Goal: Task Accomplishment & Management: Use online tool/utility

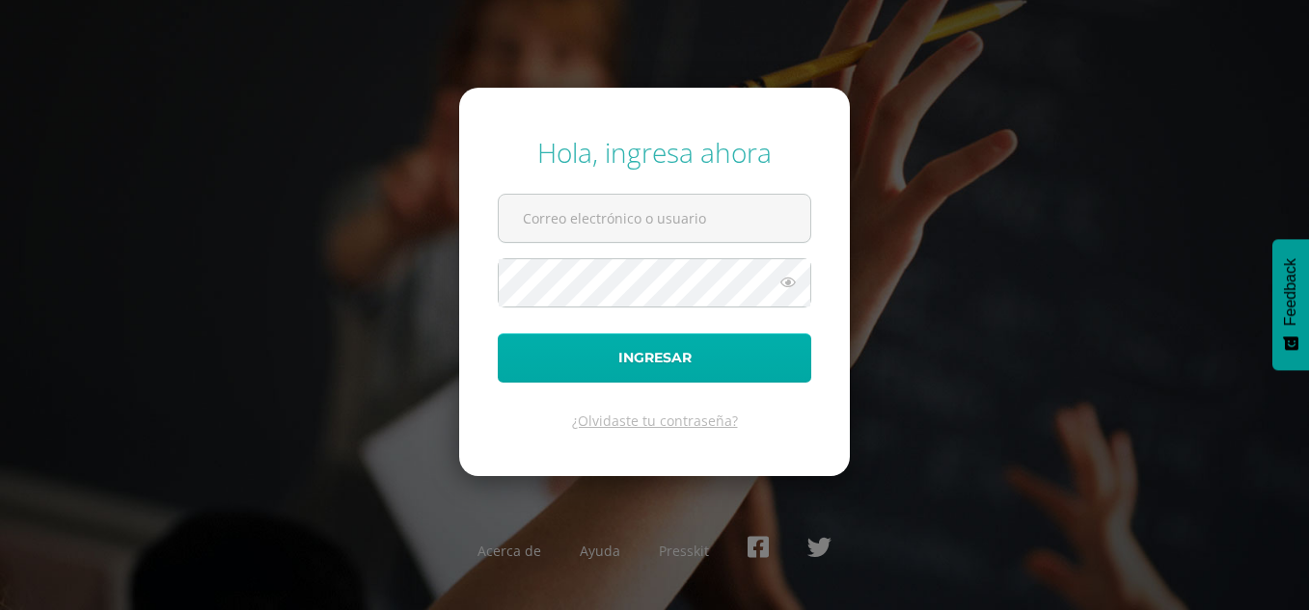
type input "dcruz@bilinguesanjuan.edu.gt"
click at [616, 353] on button "Ingresar" at bounding box center [654, 358] width 313 height 49
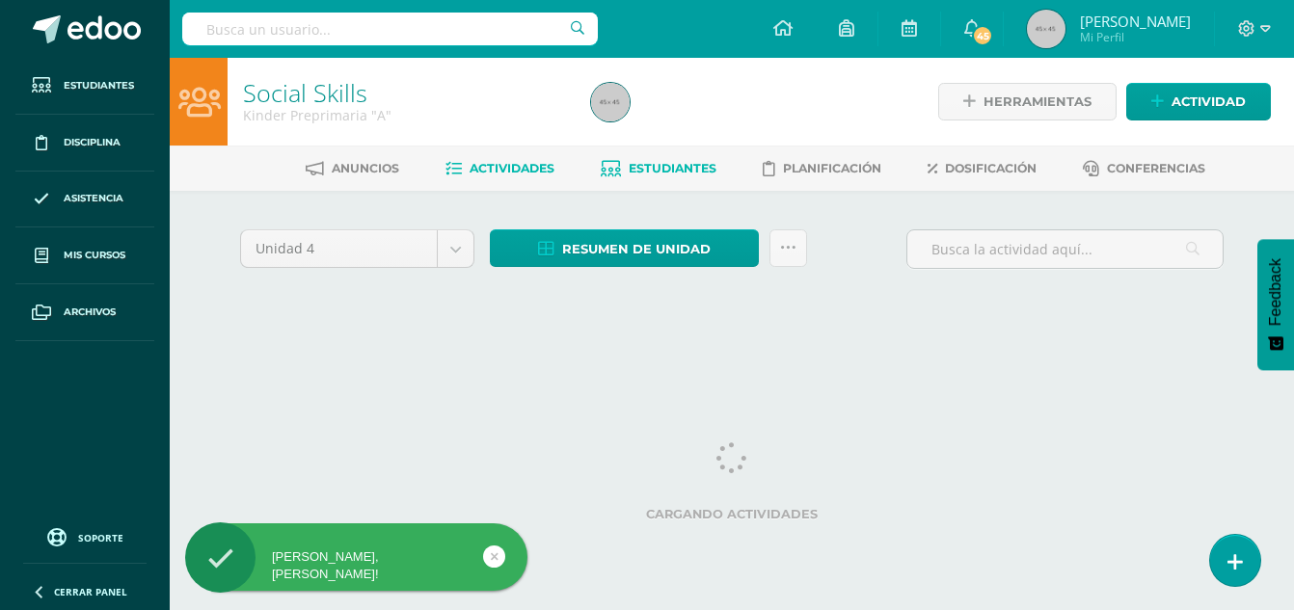
click at [678, 166] on span "Estudiantes" at bounding box center [673, 168] width 88 height 14
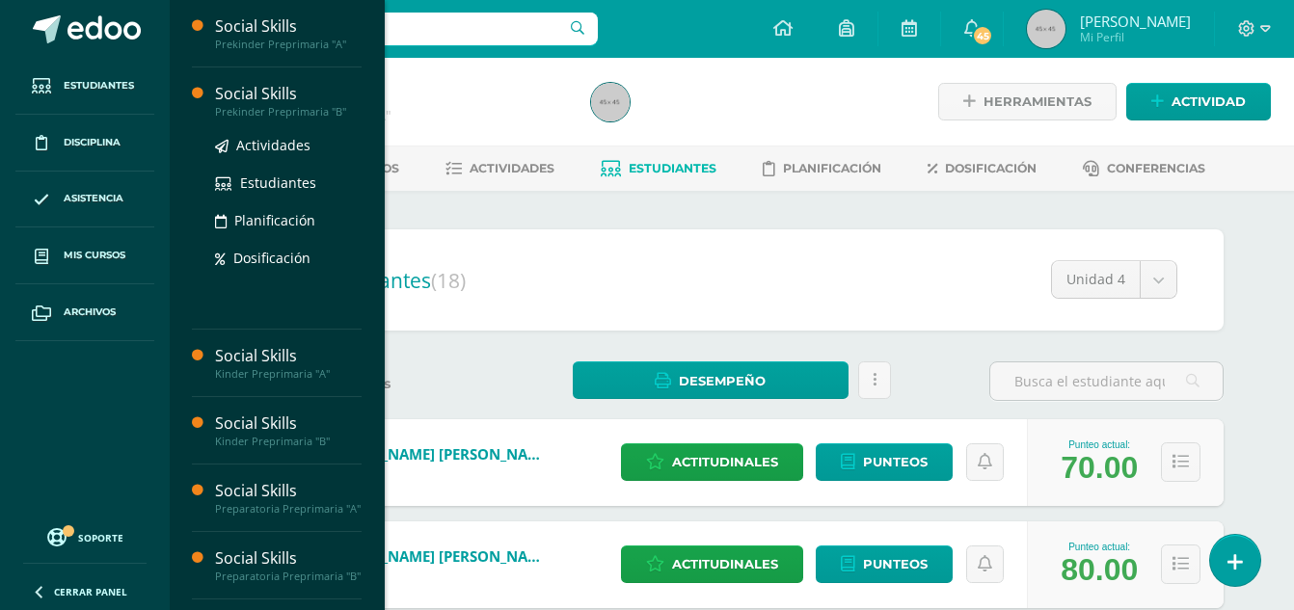
click at [253, 103] on div "Social Skills" at bounding box center [288, 94] width 147 height 22
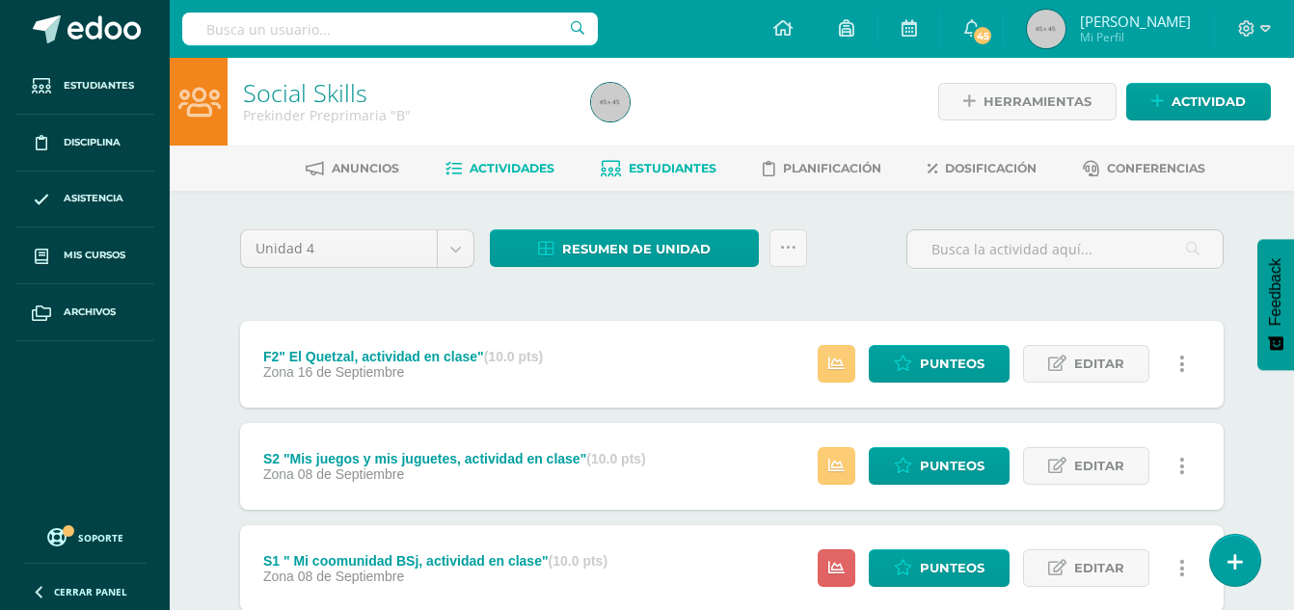
click at [679, 176] on span "Estudiantes" at bounding box center [673, 168] width 88 height 14
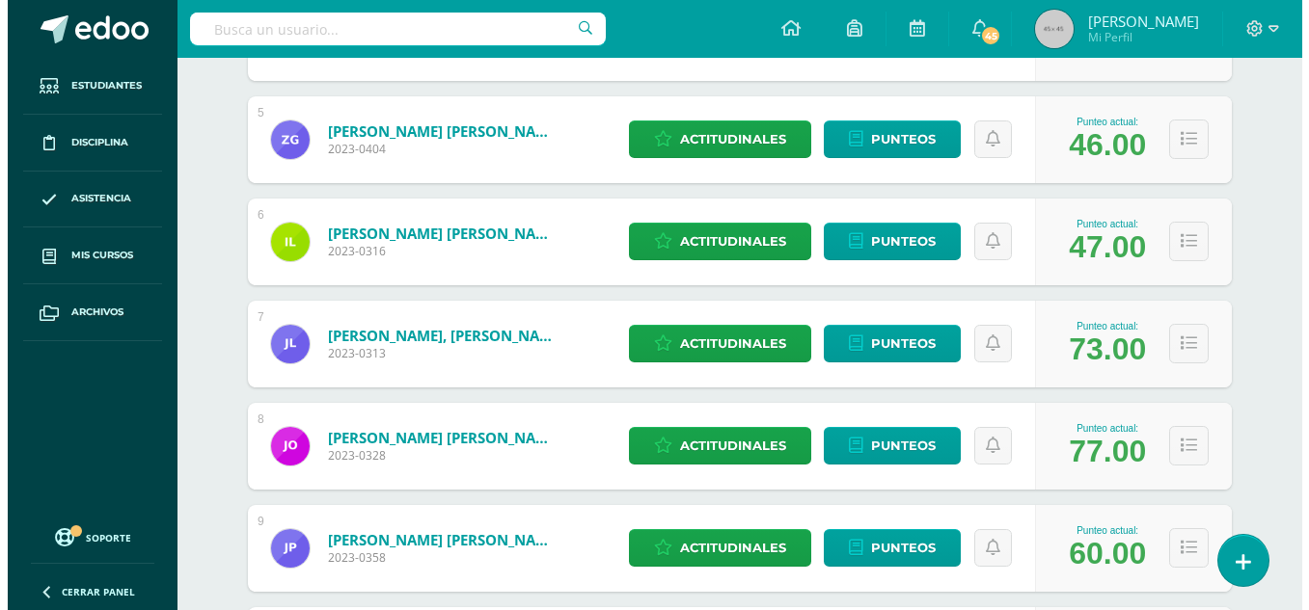
scroll to position [760, 0]
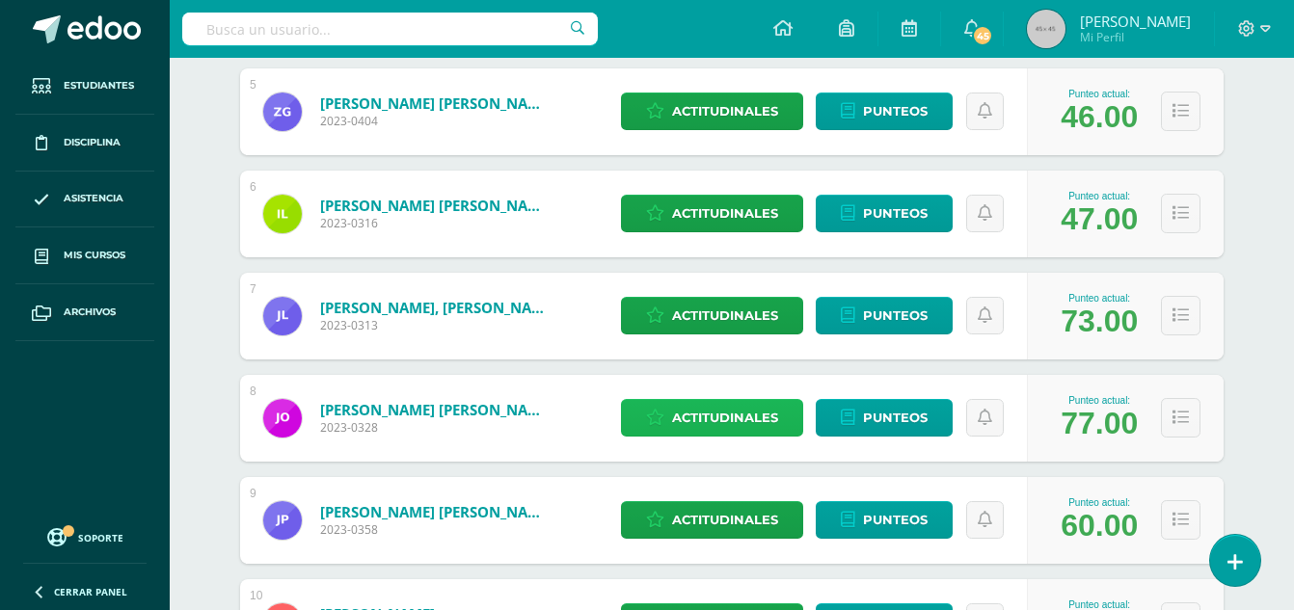
click at [727, 416] on span "Actitudinales" at bounding box center [725, 418] width 106 height 36
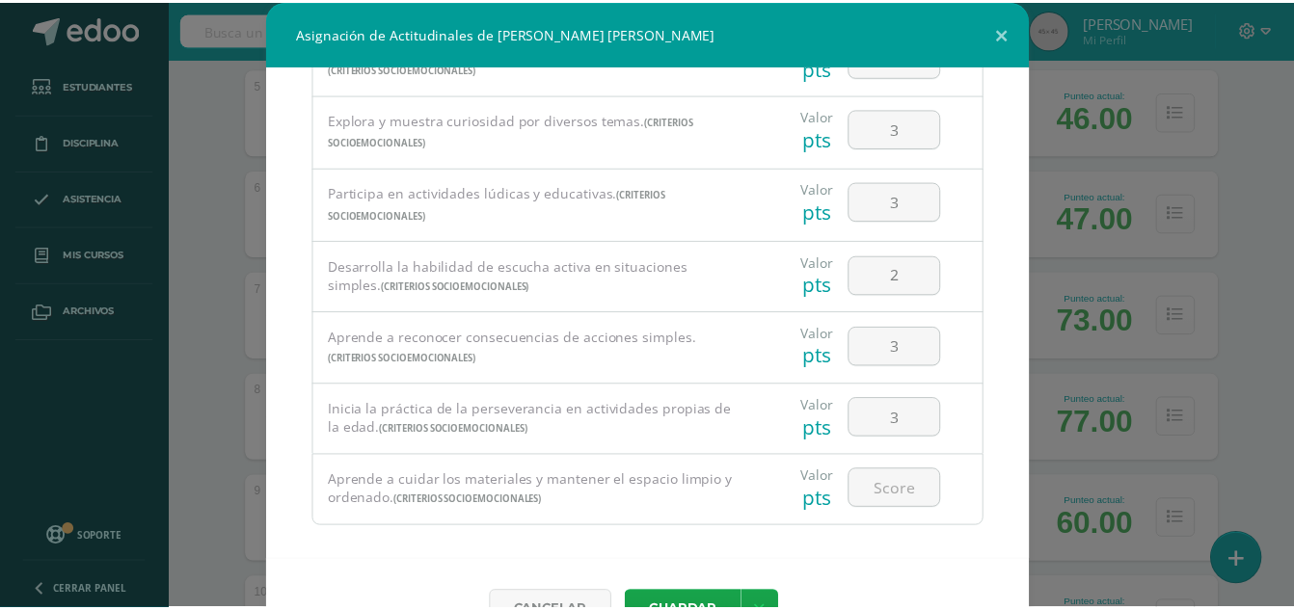
scroll to position [373, 0]
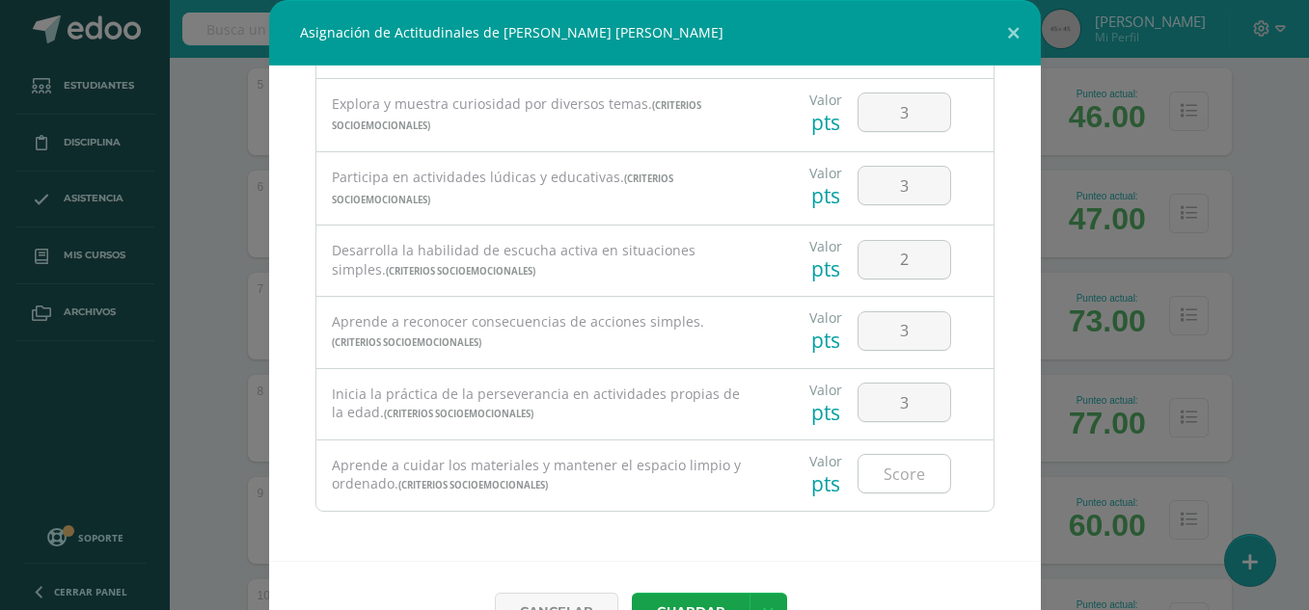
click at [908, 473] on input "number" at bounding box center [904, 474] width 92 height 38
type input "3"
click at [697, 603] on button "Guardar" at bounding box center [691, 612] width 118 height 38
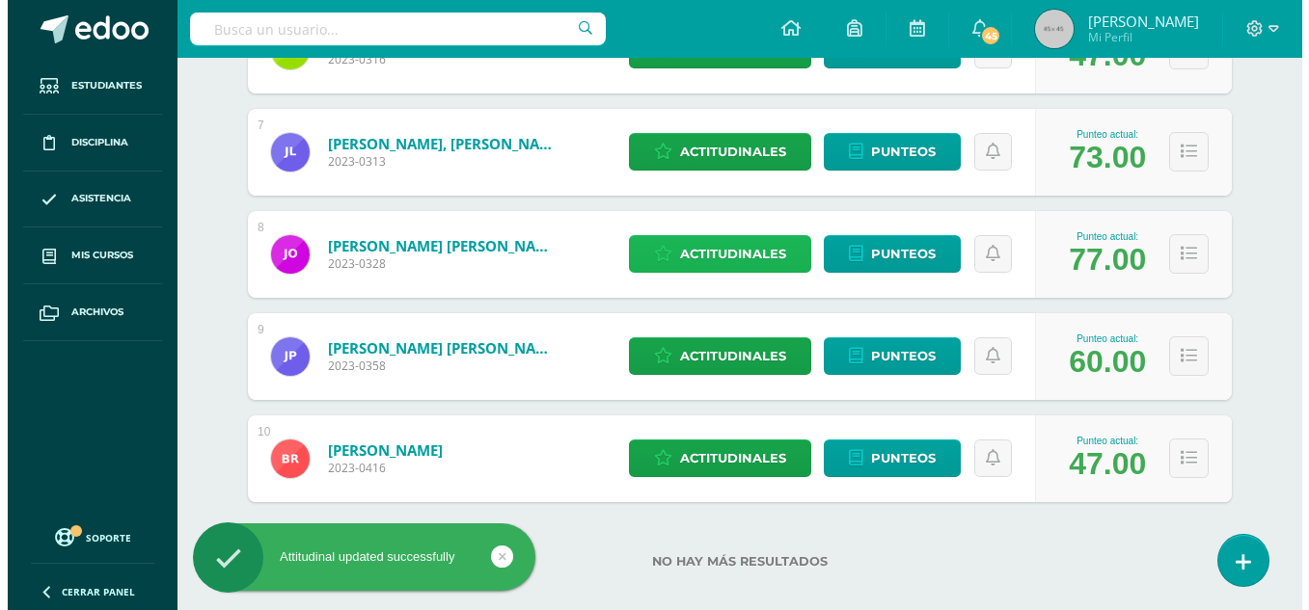
scroll to position [944, 0]
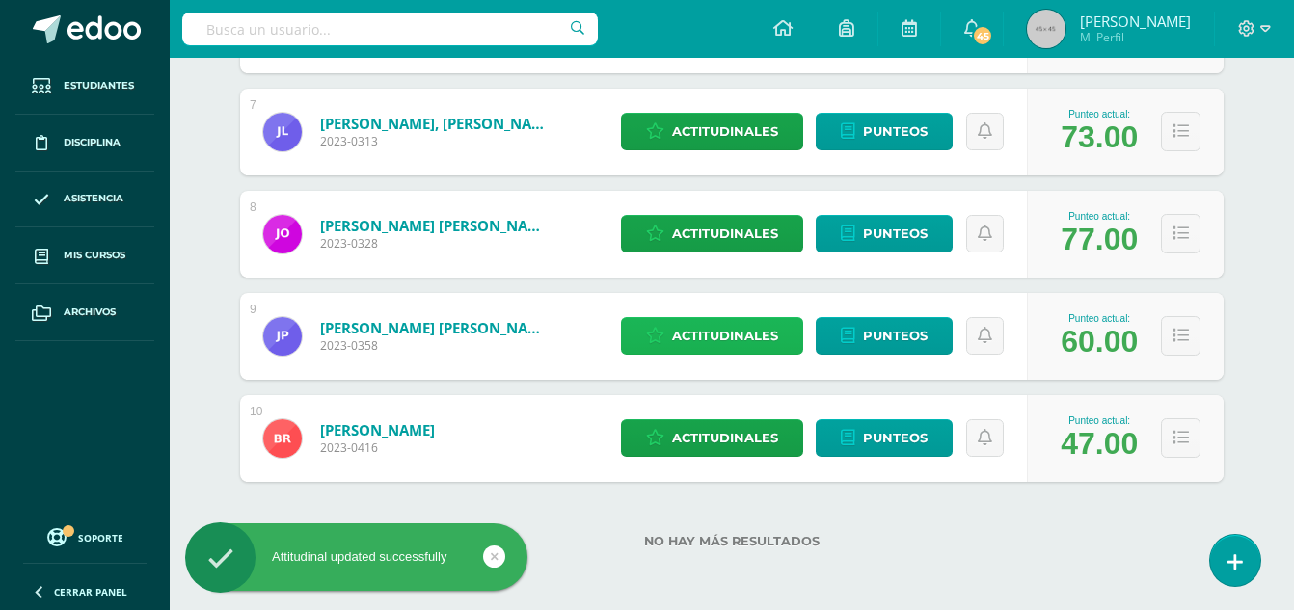
click at [738, 342] on span "Actitudinales" at bounding box center [725, 336] width 106 height 36
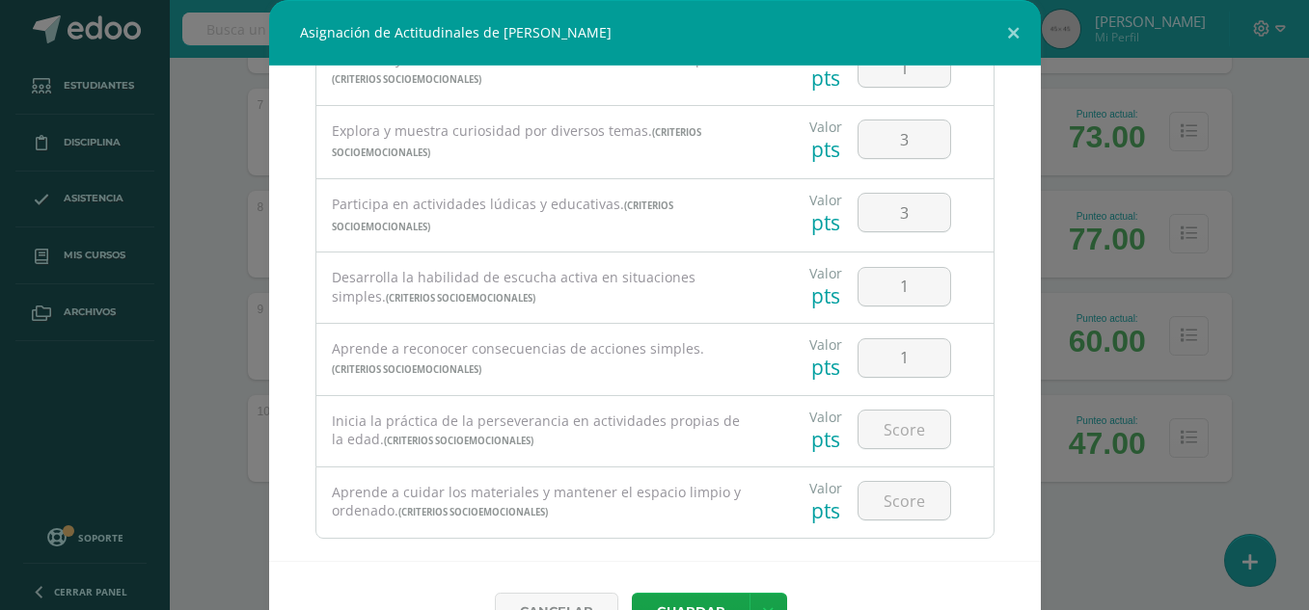
scroll to position [373, 0]
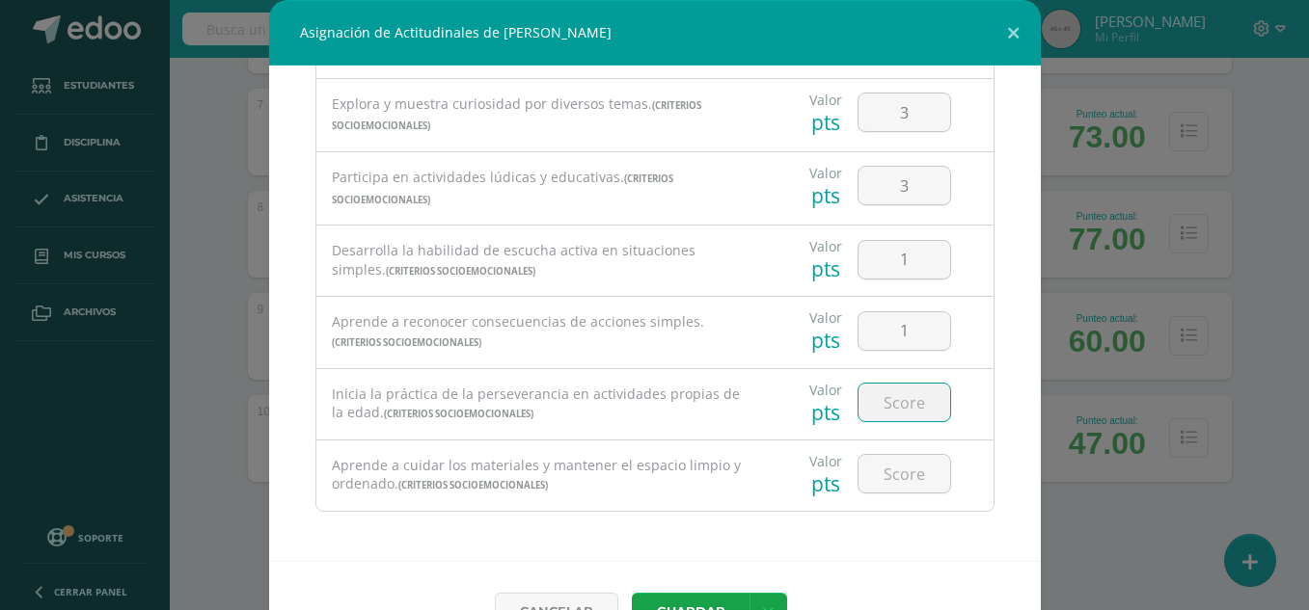
click at [891, 403] on input "number" at bounding box center [904, 403] width 92 height 38
type input "2"
click at [892, 475] on input "number" at bounding box center [904, 474] width 92 height 38
type input "1"
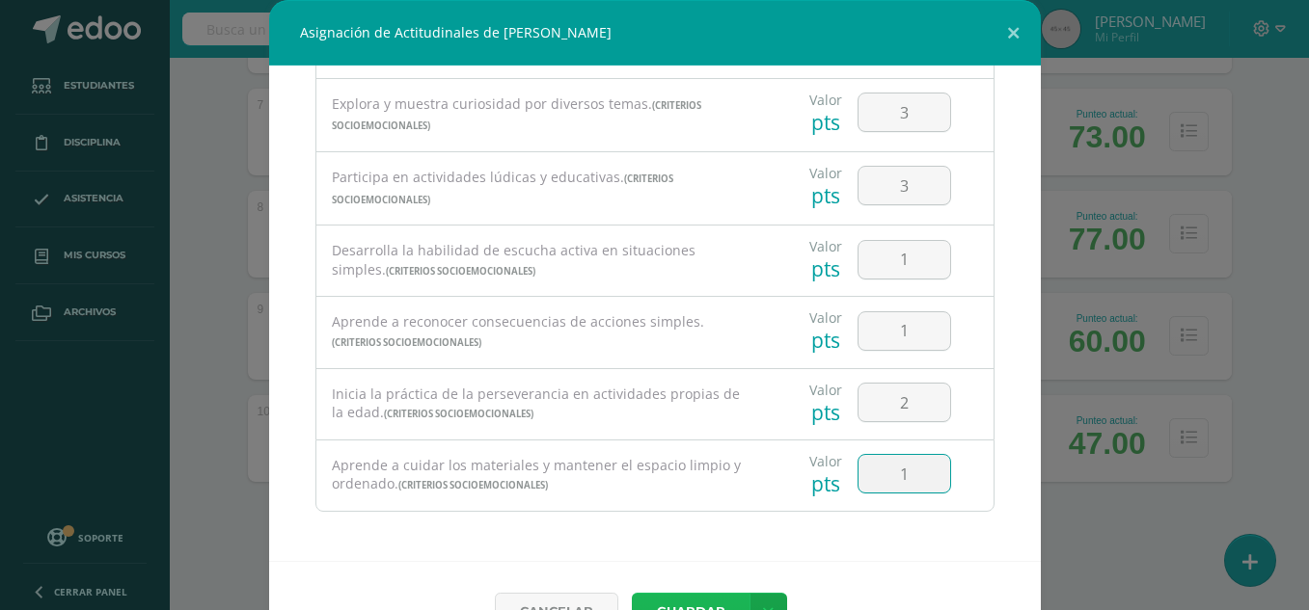
click at [715, 599] on button "Guardar" at bounding box center [691, 612] width 118 height 38
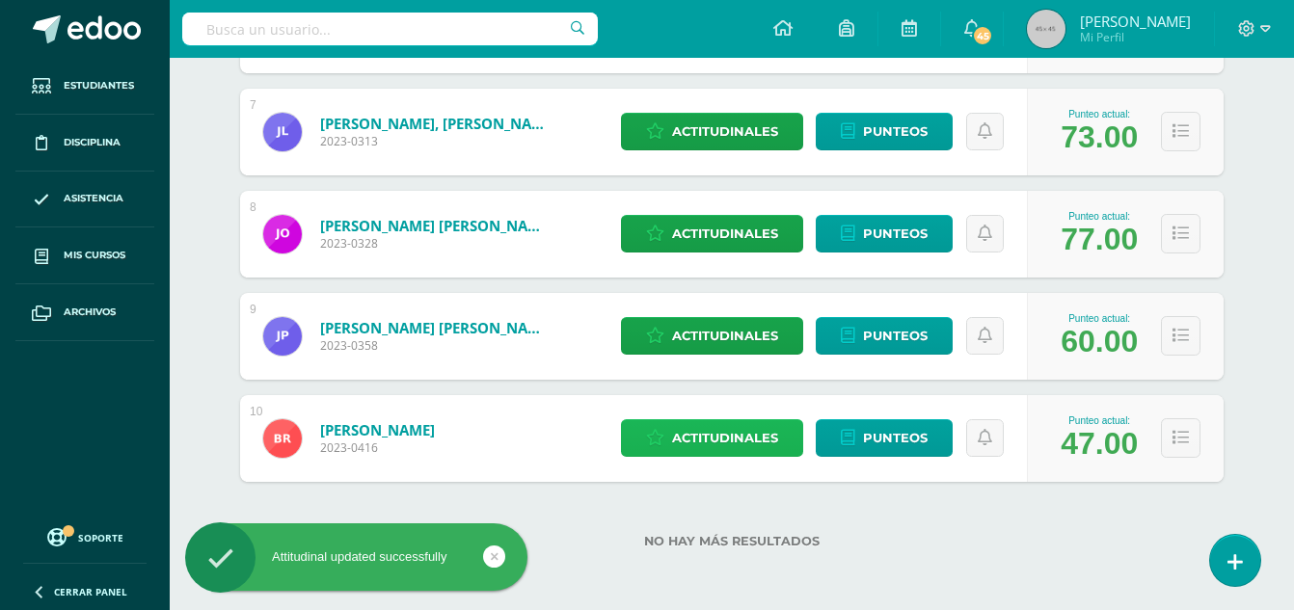
click at [733, 439] on span "Actitudinales" at bounding box center [725, 438] width 106 height 36
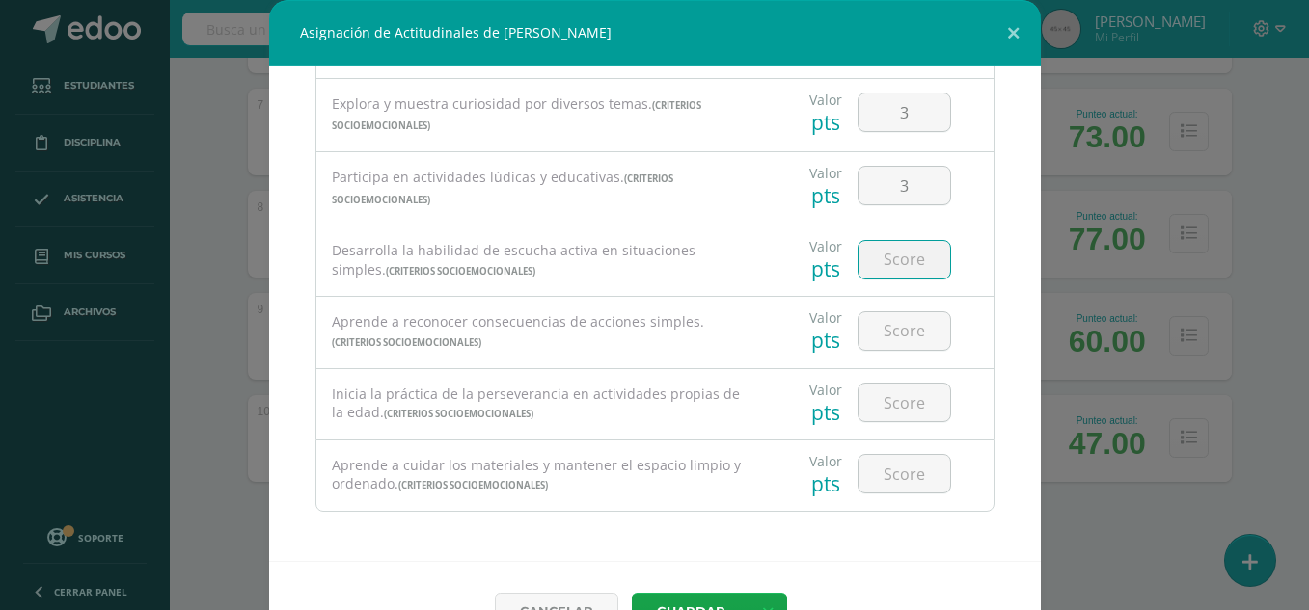
click at [897, 262] on input "number" at bounding box center [904, 260] width 92 height 38
type input "2"
type input "3"
click at [892, 330] on input "number" at bounding box center [904, 331] width 92 height 38
type input "3"
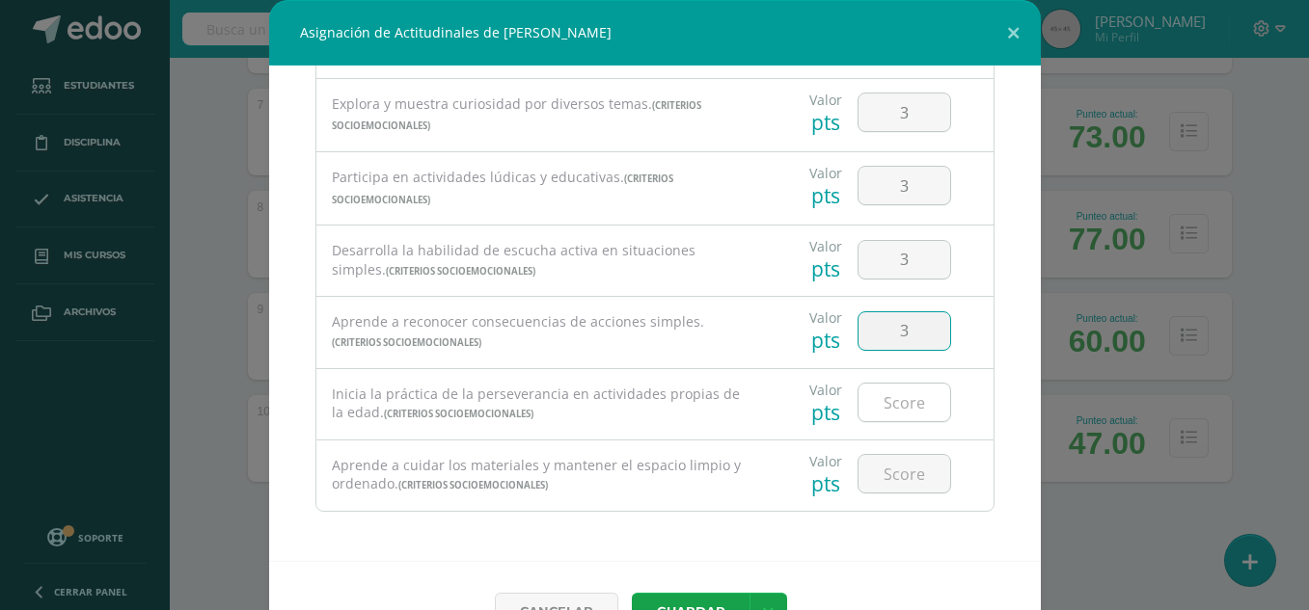
click at [886, 397] on input "number" at bounding box center [904, 403] width 92 height 38
type input "3"
click at [891, 468] on input "number" at bounding box center [904, 474] width 92 height 38
type input "3"
click at [683, 600] on button "Guardar" at bounding box center [691, 612] width 118 height 38
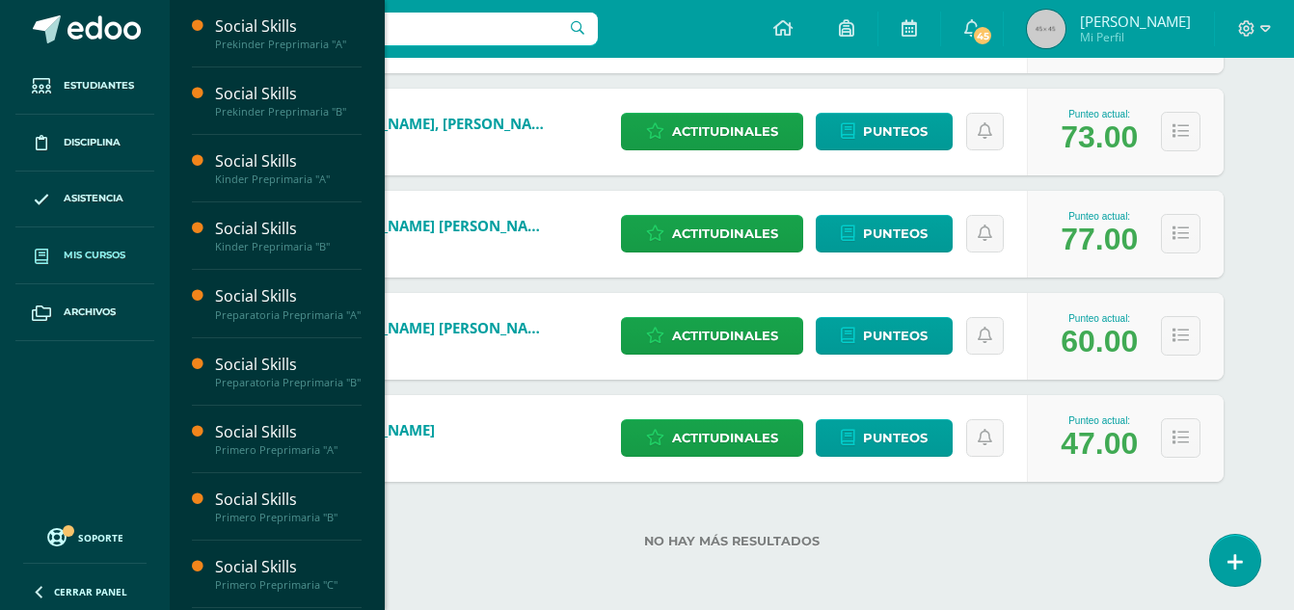
click at [79, 256] on span "Mis cursos" at bounding box center [95, 255] width 62 height 15
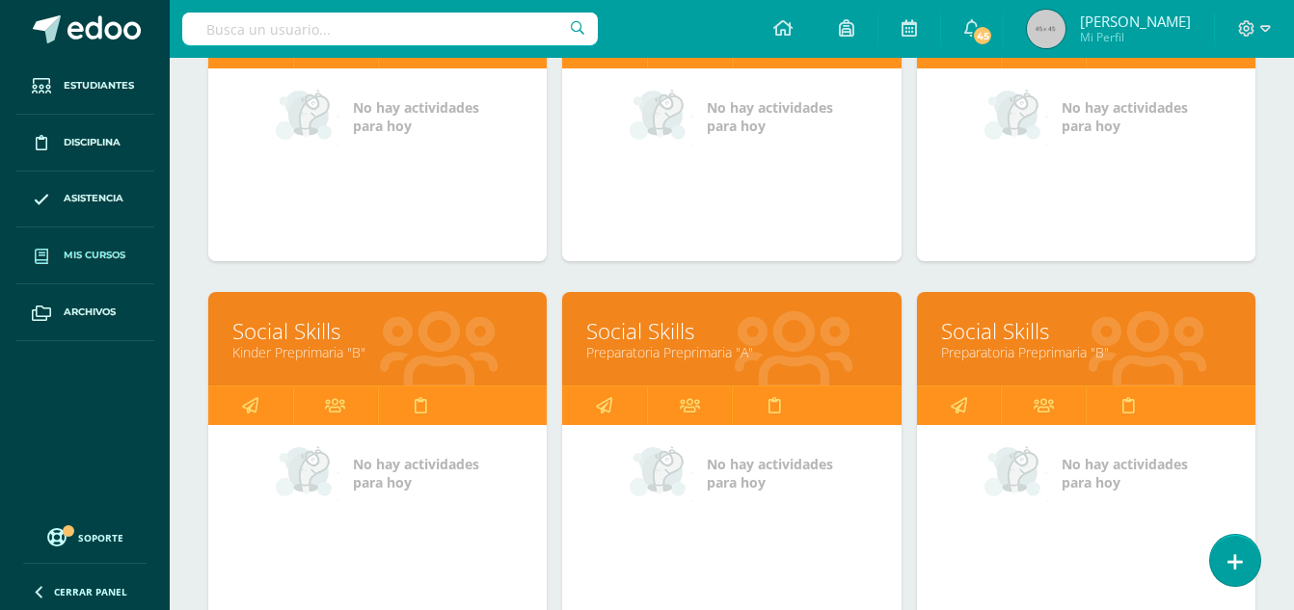
scroll to position [452, 0]
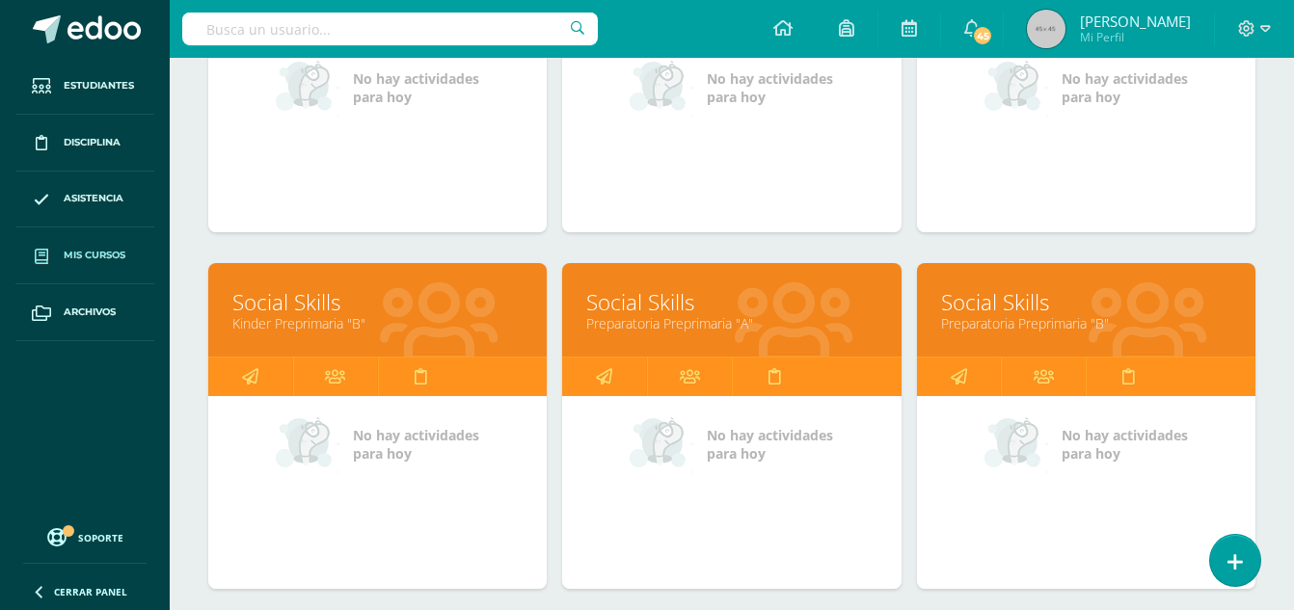
click at [1013, 313] on link "Social Skills" at bounding box center [1086, 302] width 290 height 30
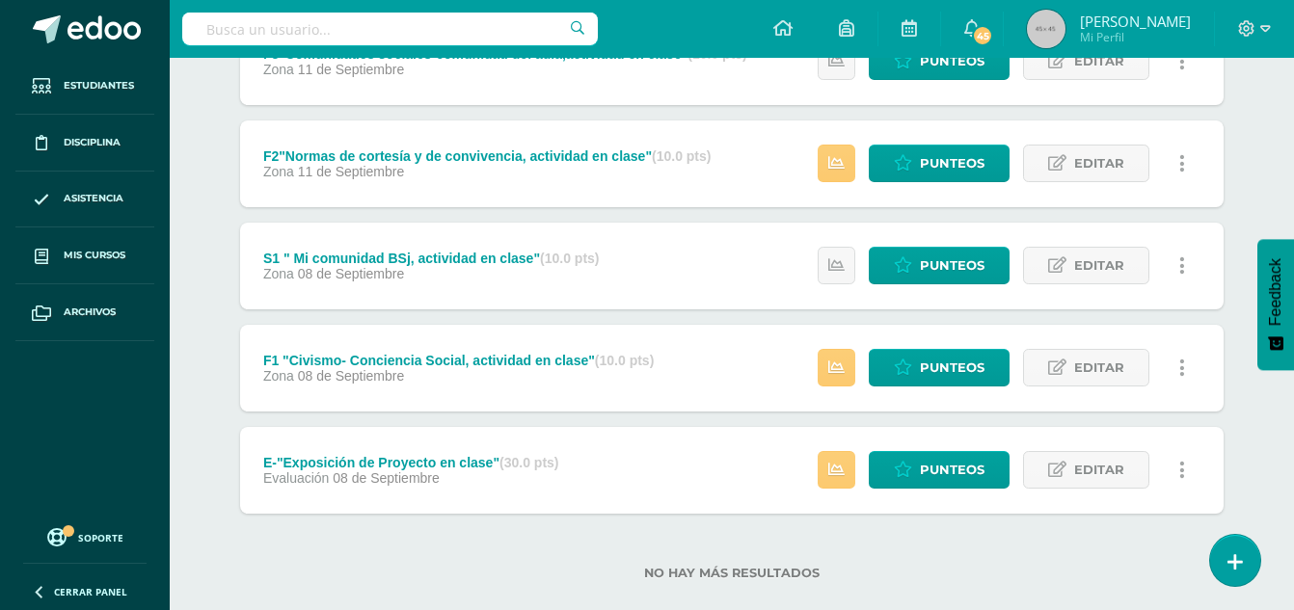
scroll to position [641, 0]
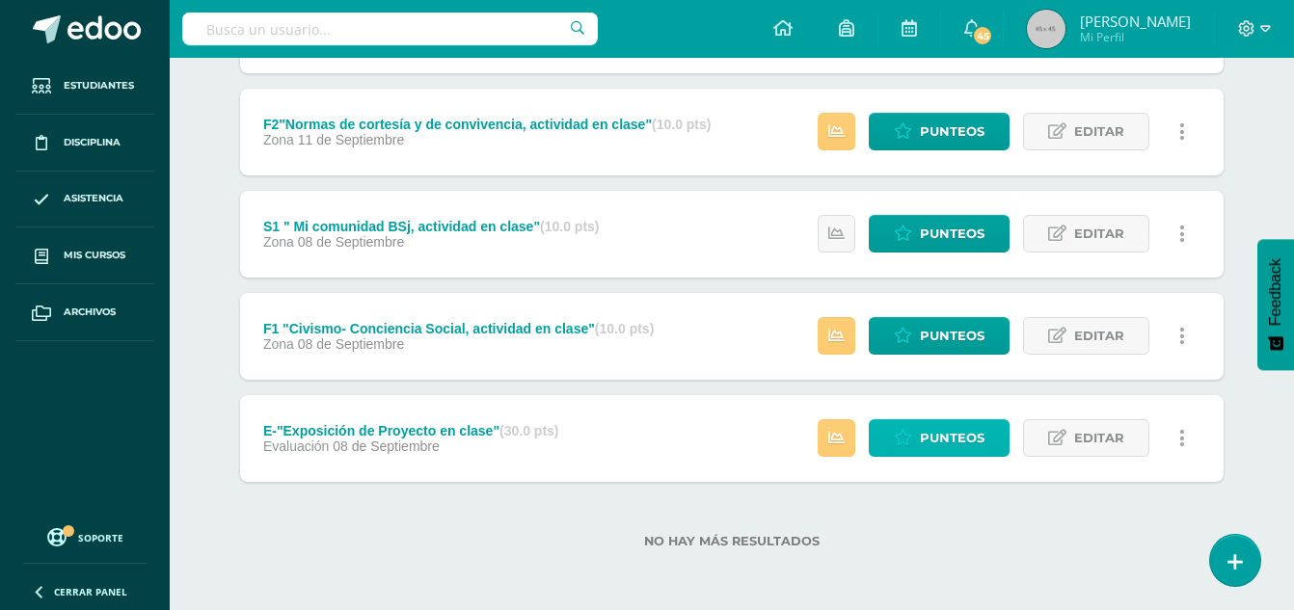
click at [938, 436] on span "Punteos" at bounding box center [952, 438] width 65 height 36
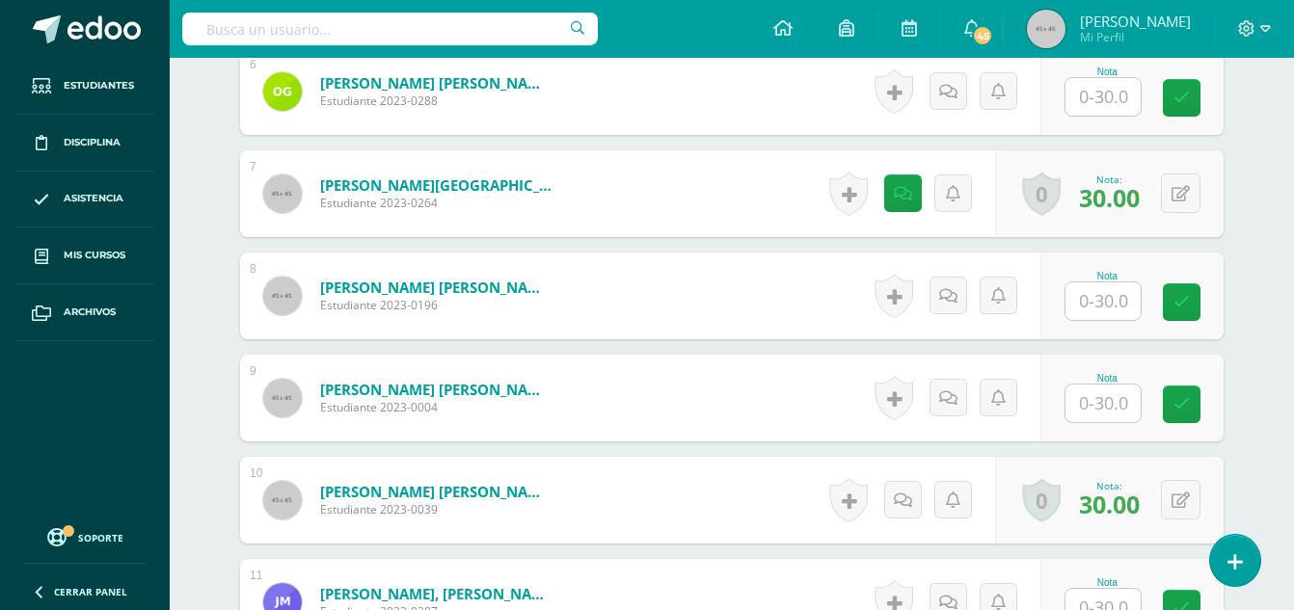
scroll to position [1197, 0]
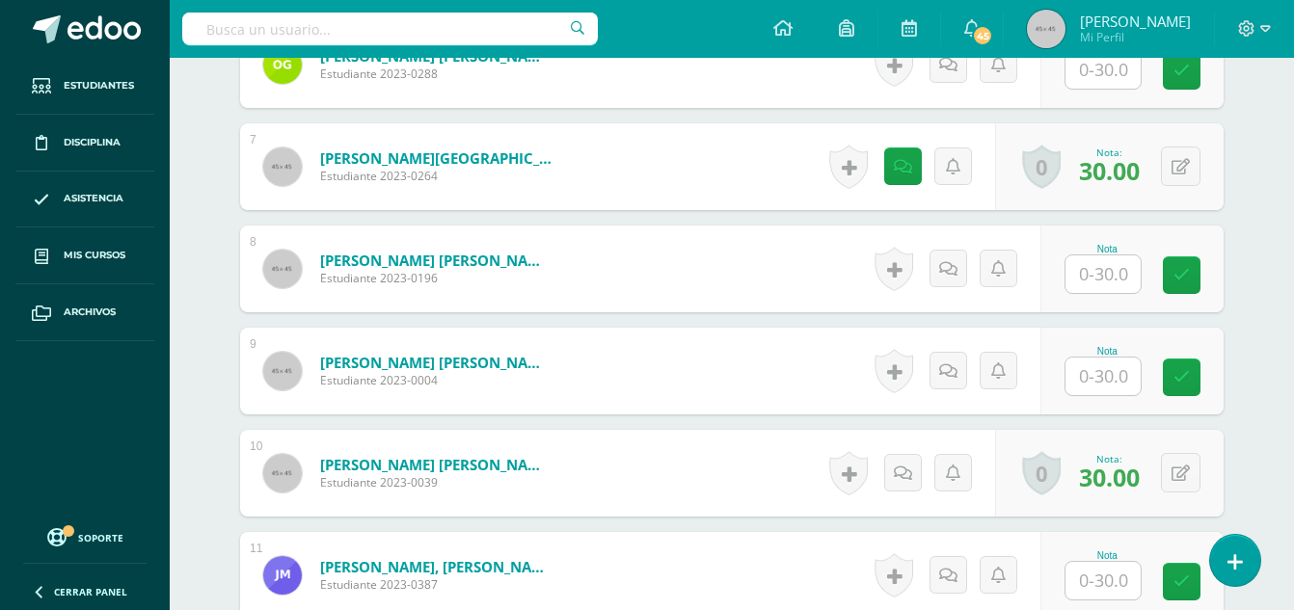
click at [1101, 378] on input "text" at bounding box center [1103, 377] width 75 height 38
type input "30"
click at [1189, 386] on icon at bounding box center [1195, 377] width 17 height 16
click at [957, 371] on icon at bounding box center [955, 372] width 18 height 16
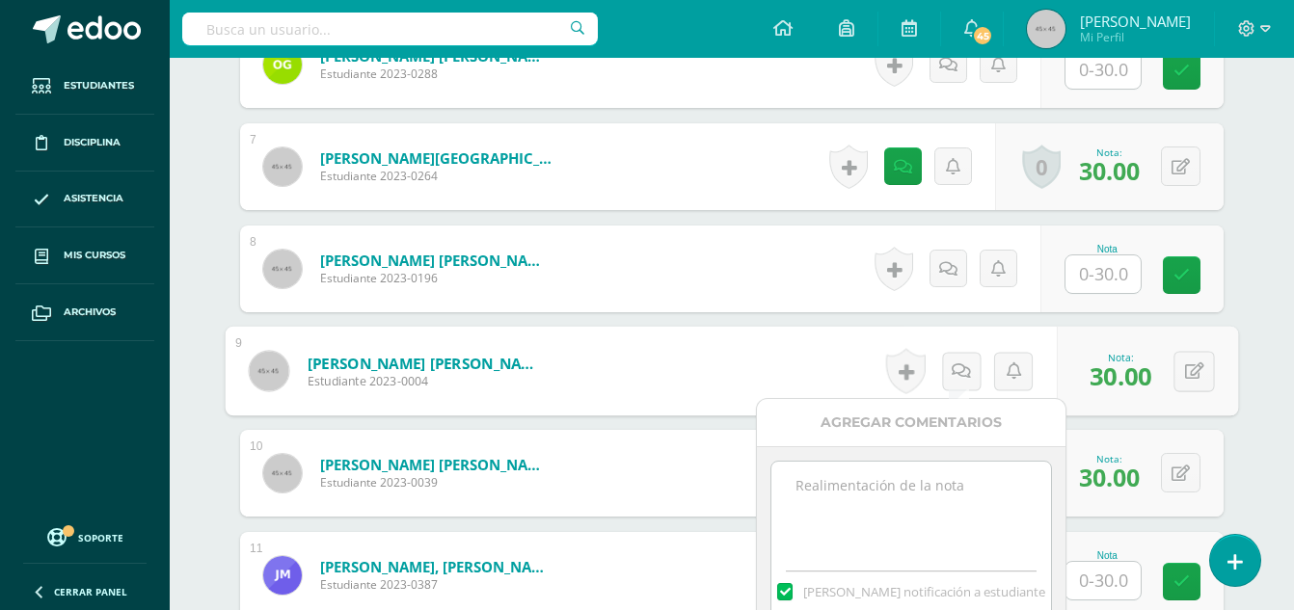
click at [853, 483] on textarea at bounding box center [910, 510] width 279 height 96
type textarea "E"
type textarea "Hermoso video, muchas gracias."
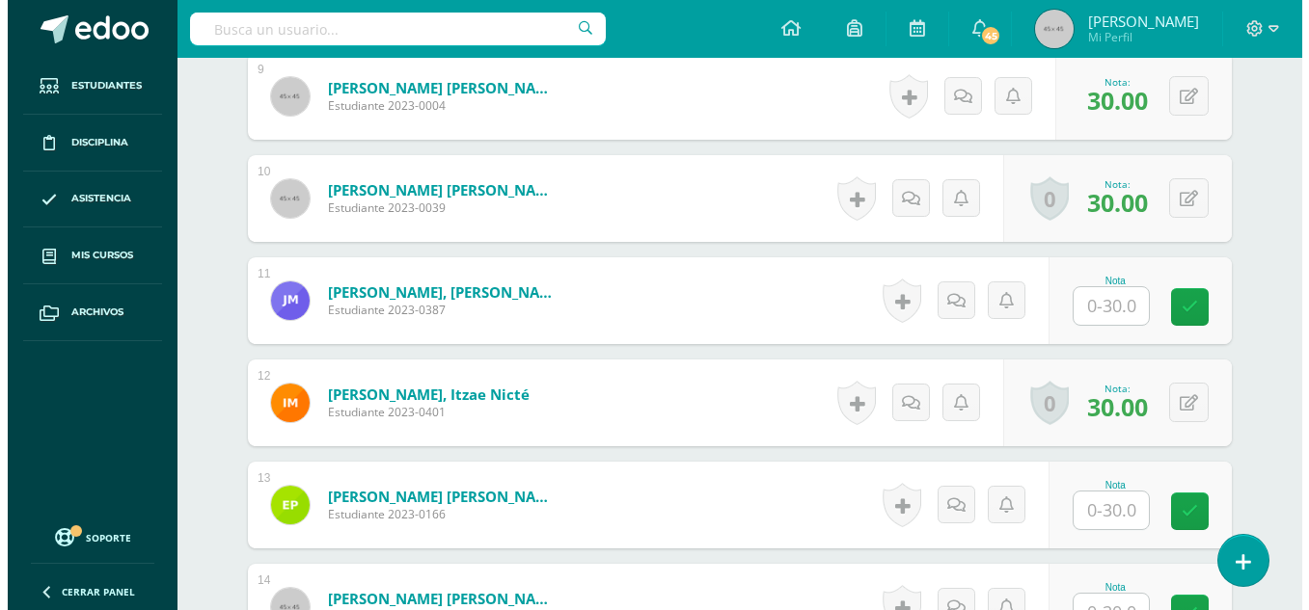
scroll to position [1445, 0]
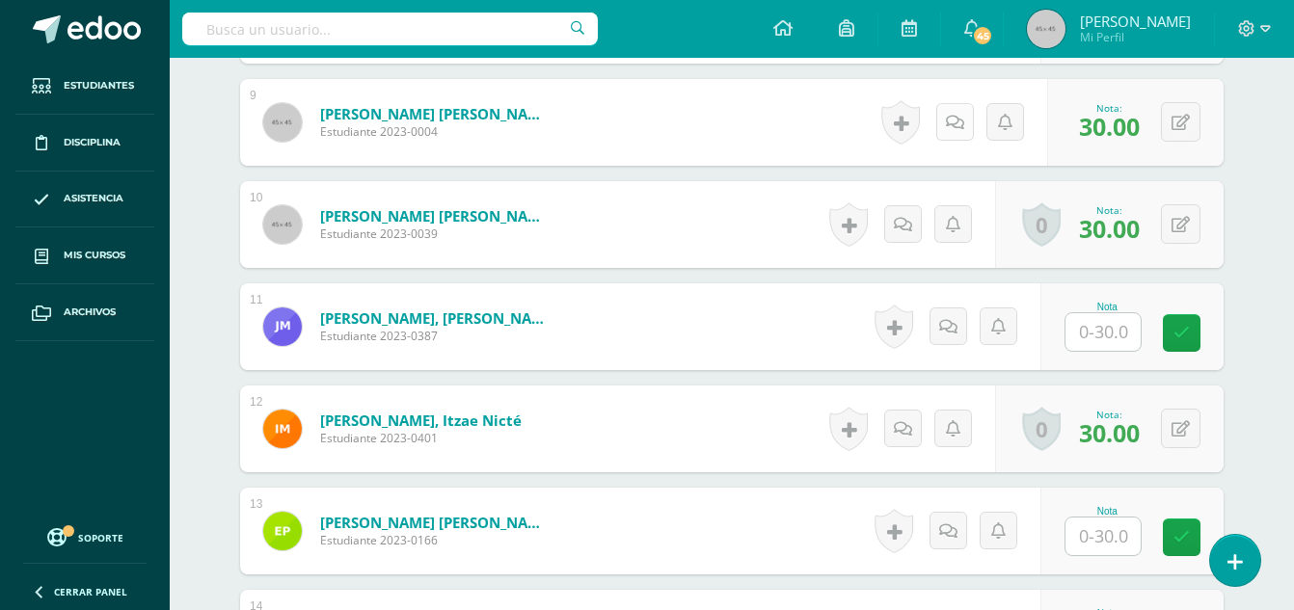
click at [959, 123] on icon at bounding box center [955, 123] width 18 height 16
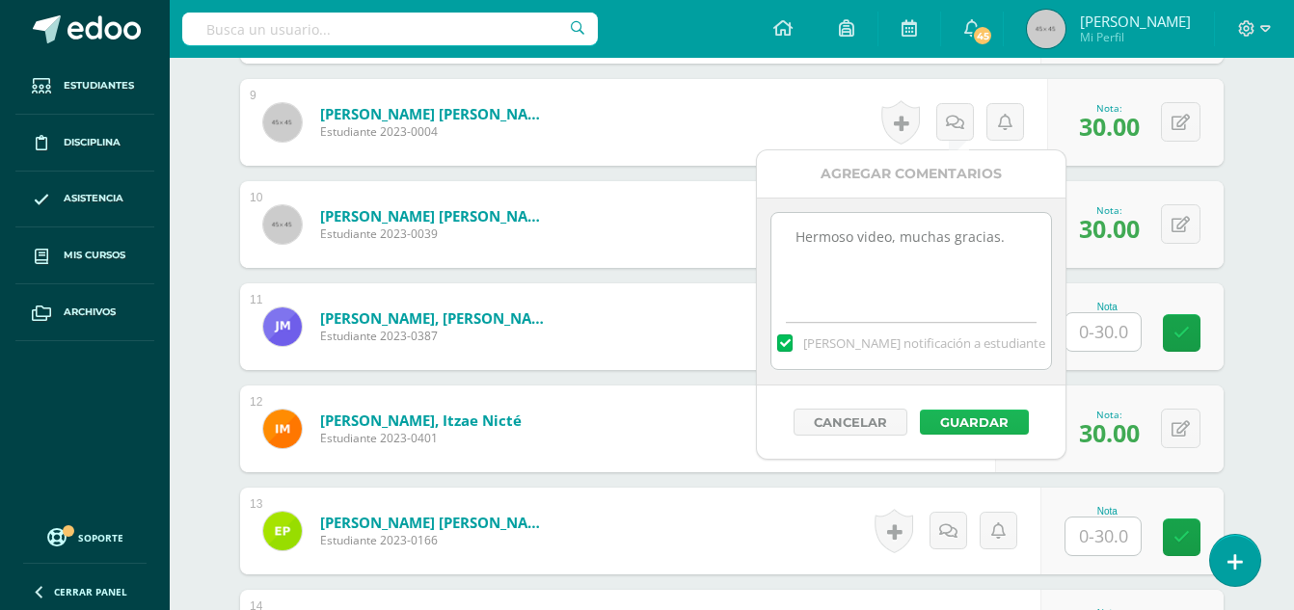
click at [964, 423] on button "Guardar" at bounding box center [974, 422] width 109 height 25
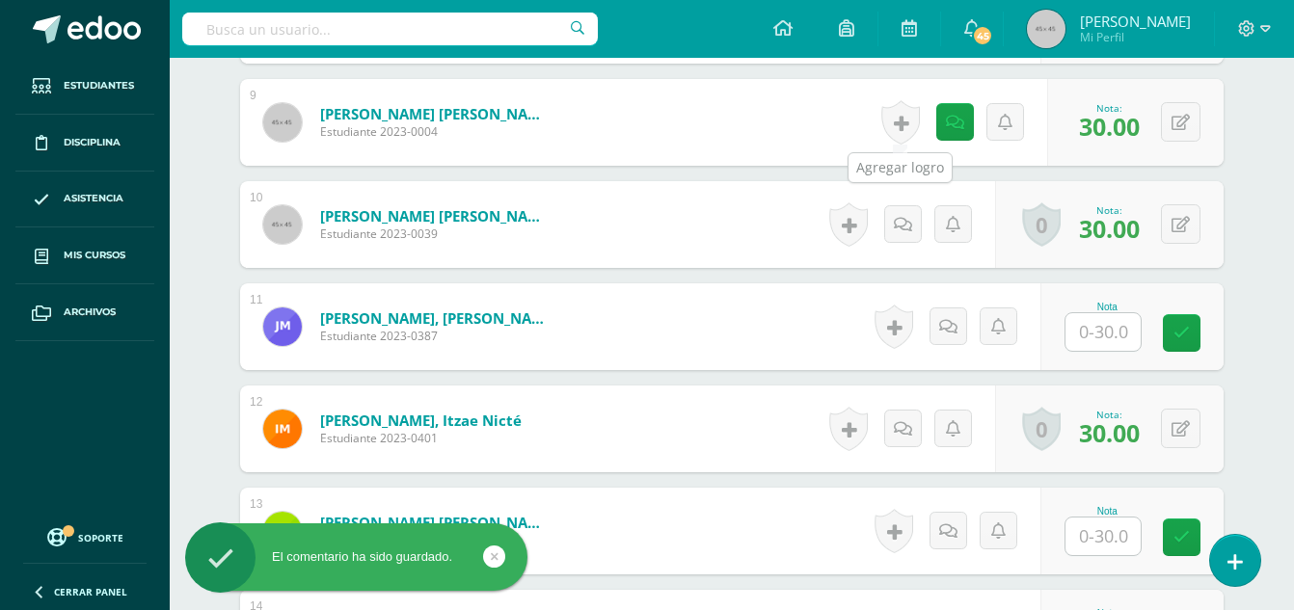
click at [902, 118] on link at bounding box center [900, 122] width 39 height 44
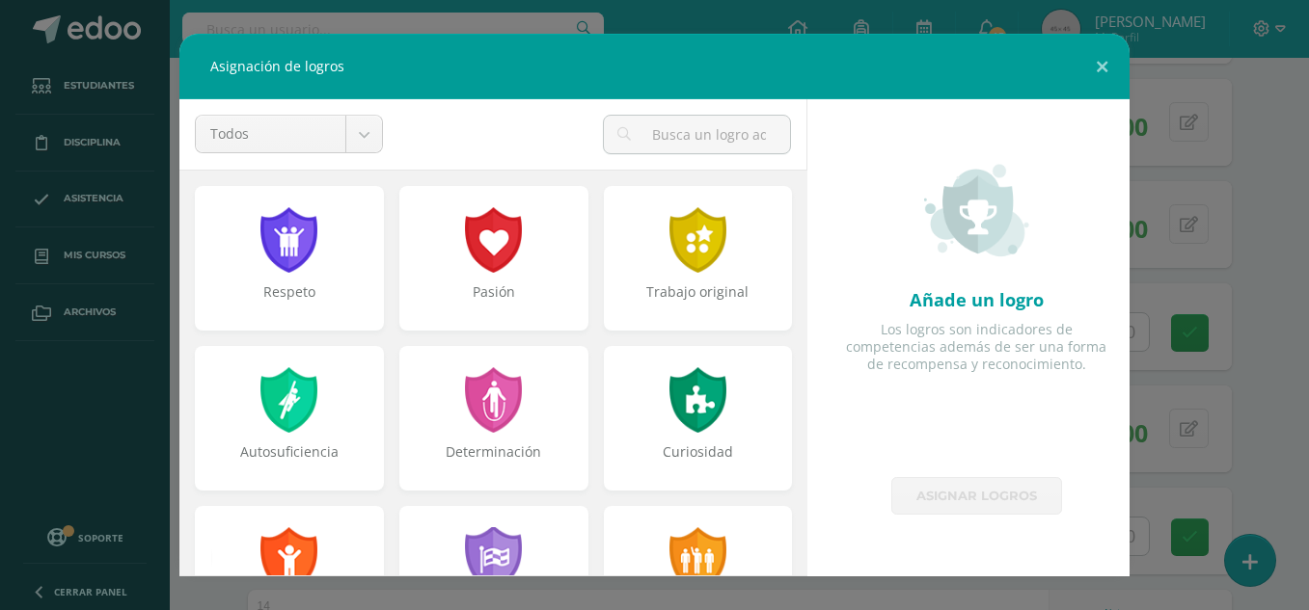
drag, startPoint x: 791, startPoint y: 245, endPoint x: 793, endPoint y: 258, distance: 13.6
click at [793, 258] on div "Respeto Pasión Trabajo original Autosuficiencia Determinación Curiosidad Convic…" at bounding box center [493, 373] width 628 height 407
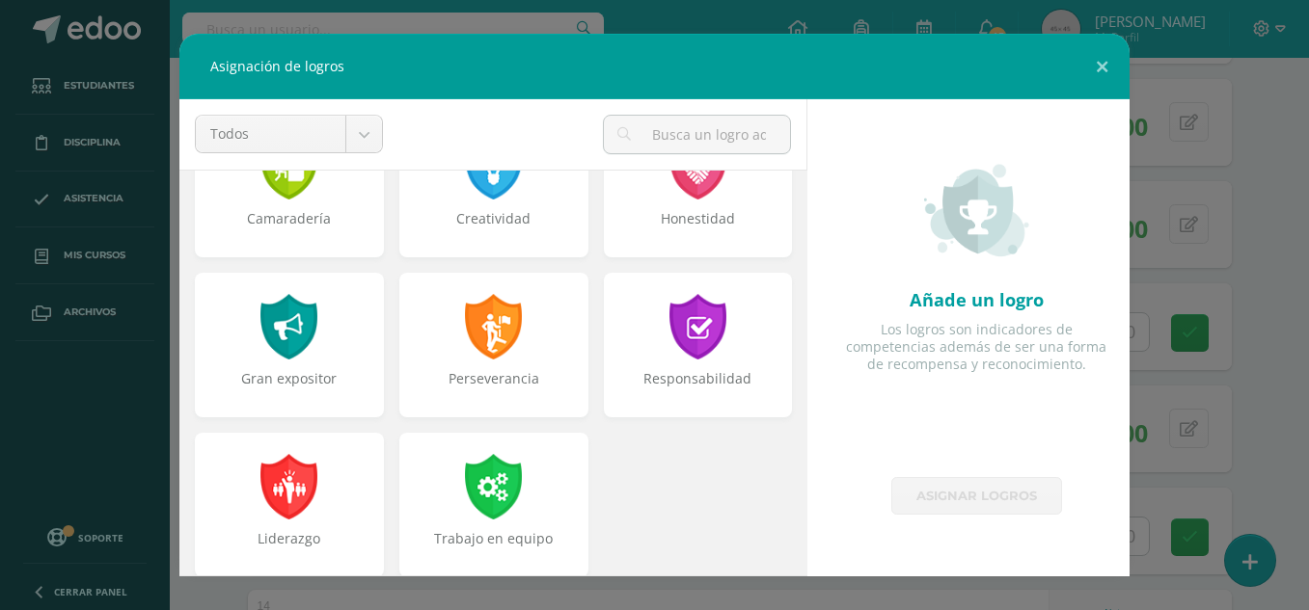
scroll to position [731, 0]
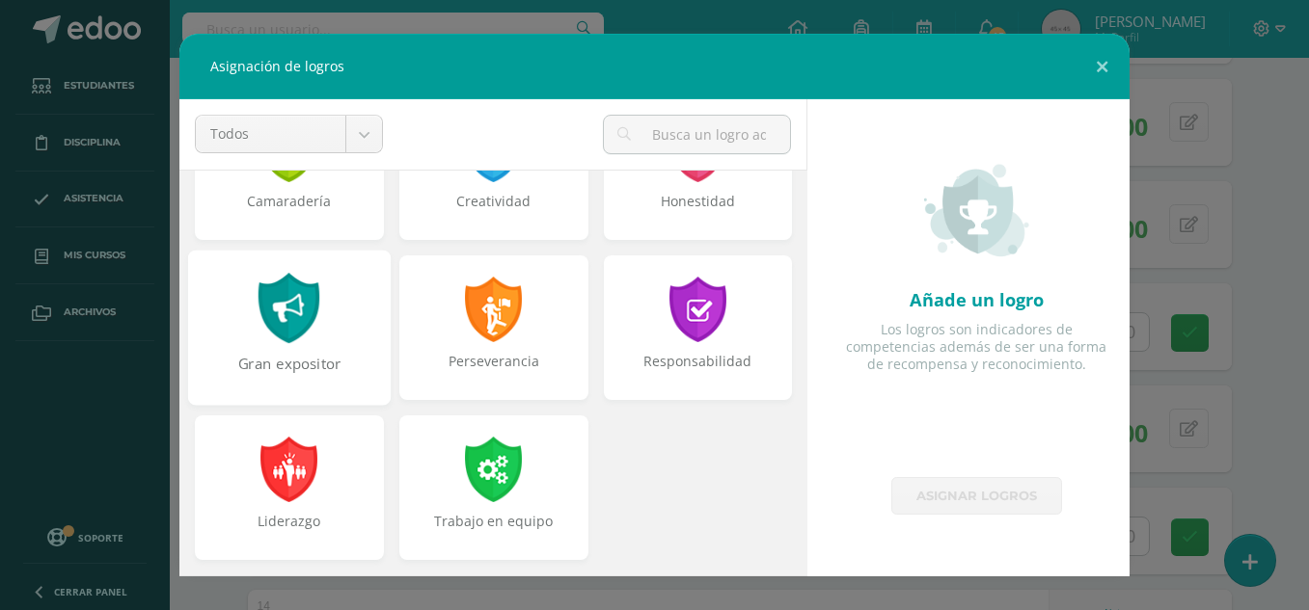
click at [293, 321] on div at bounding box center [289, 308] width 67 height 70
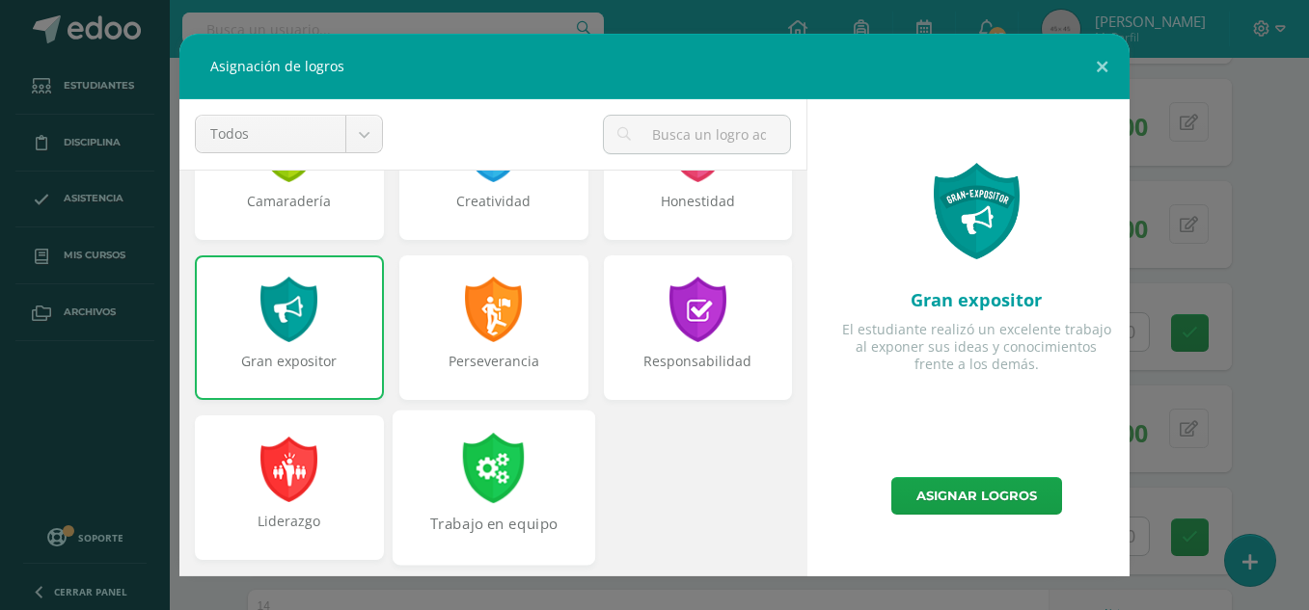
click at [497, 490] on div at bounding box center [493, 468] width 67 height 70
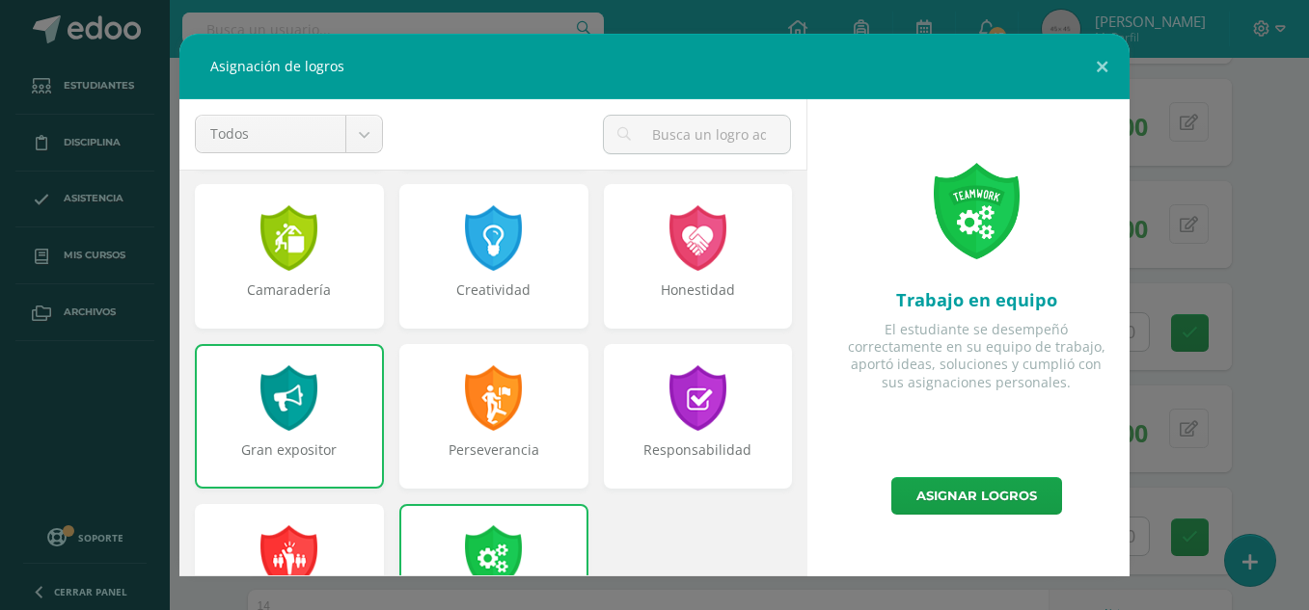
scroll to position [628, 0]
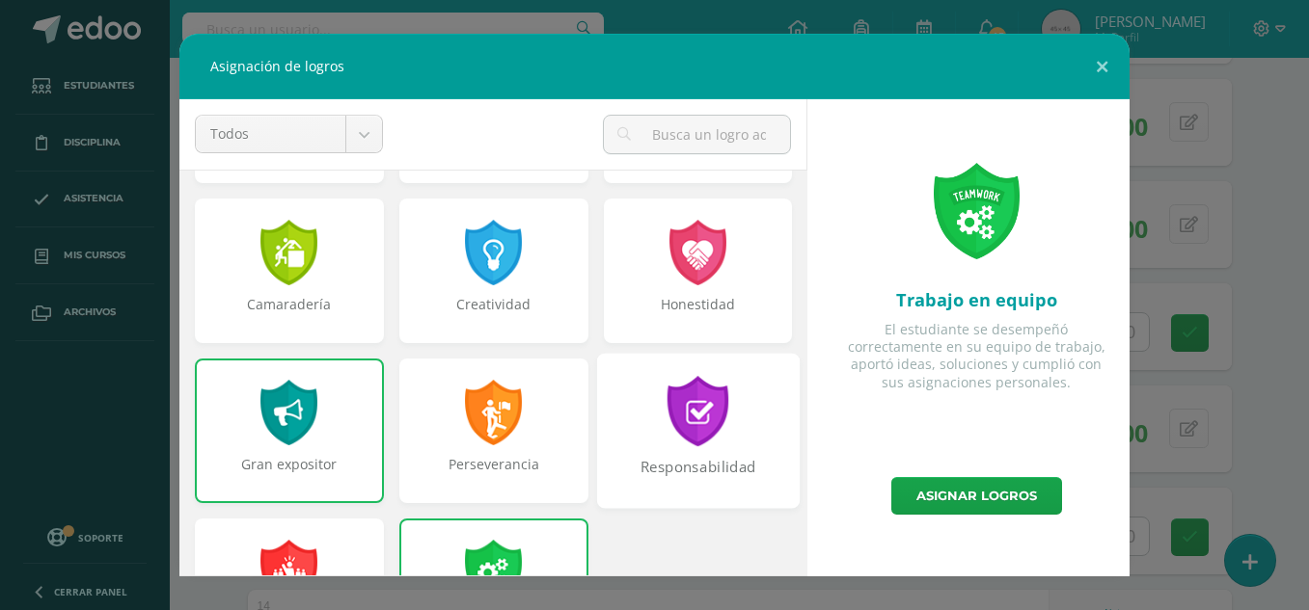
click at [695, 425] on div at bounding box center [697, 411] width 67 height 70
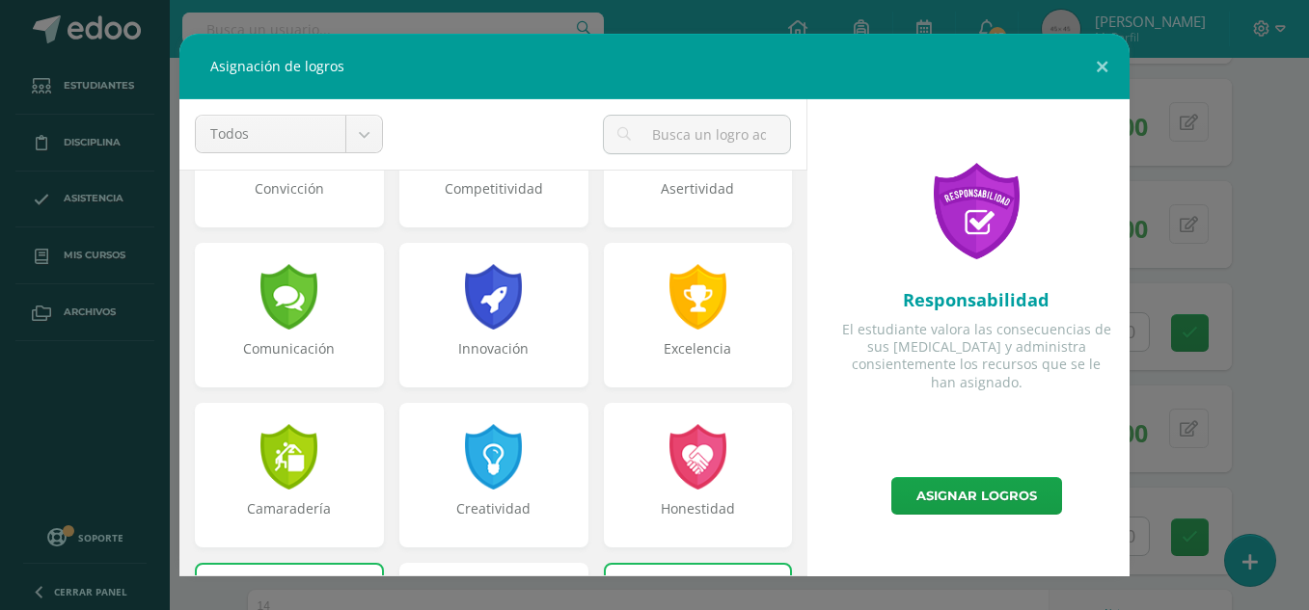
scroll to position [388, 0]
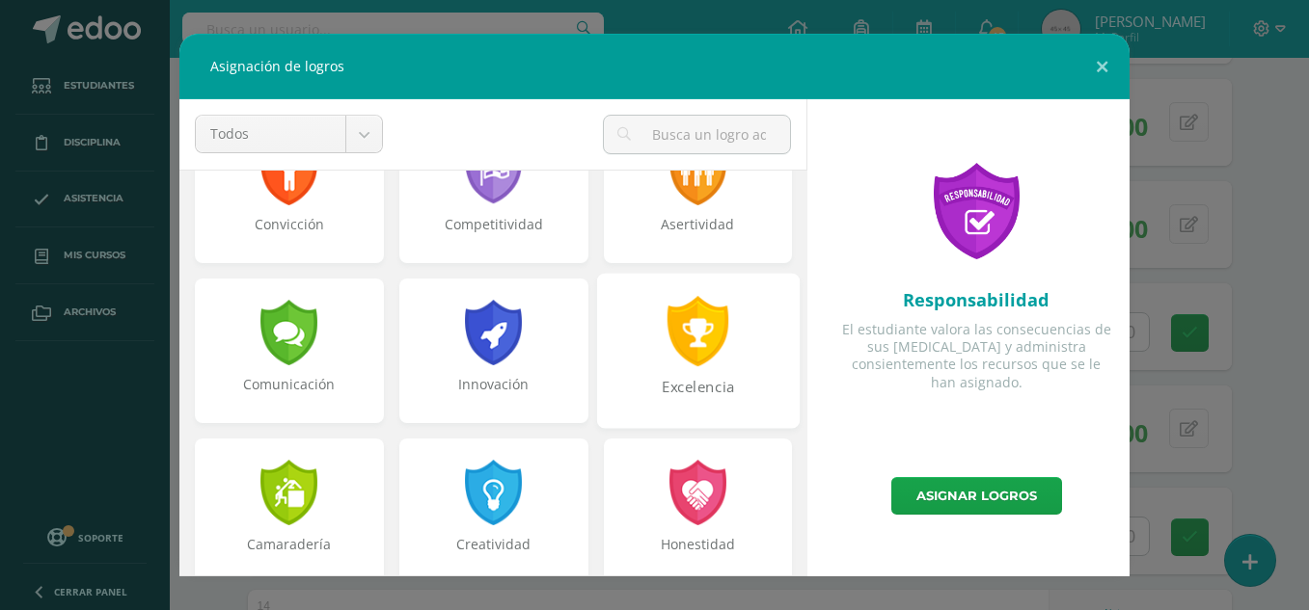
click at [702, 345] on div at bounding box center [697, 331] width 67 height 70
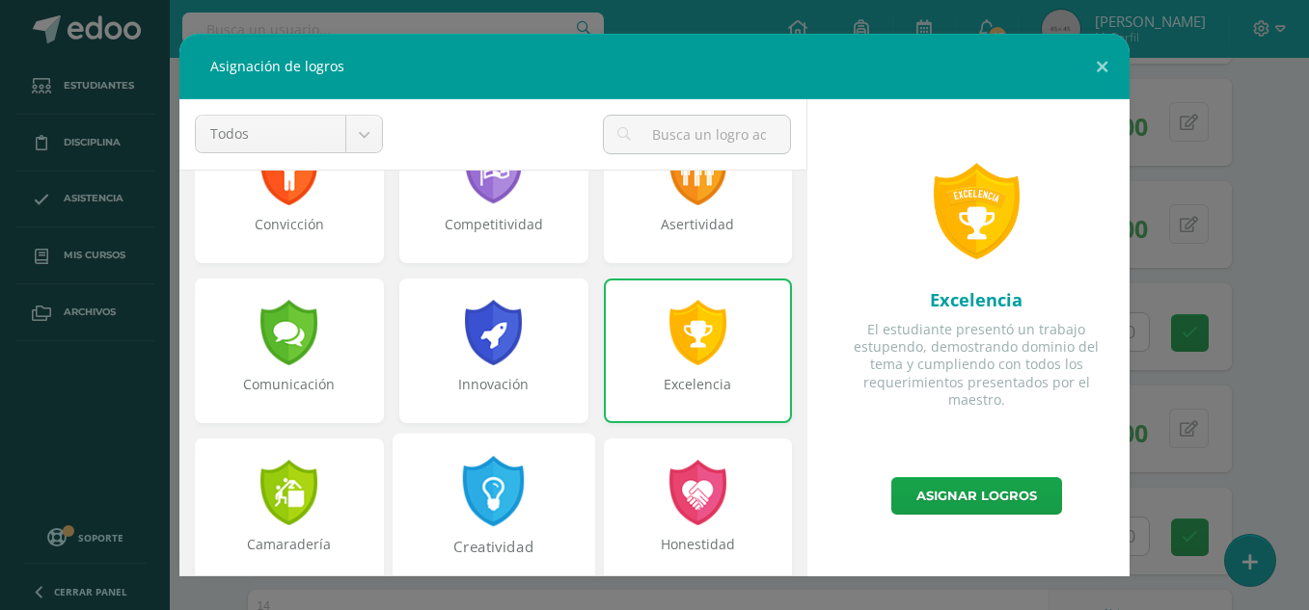
click at [476, 510] on div at bounding box center [493, 491] width 67 height 70
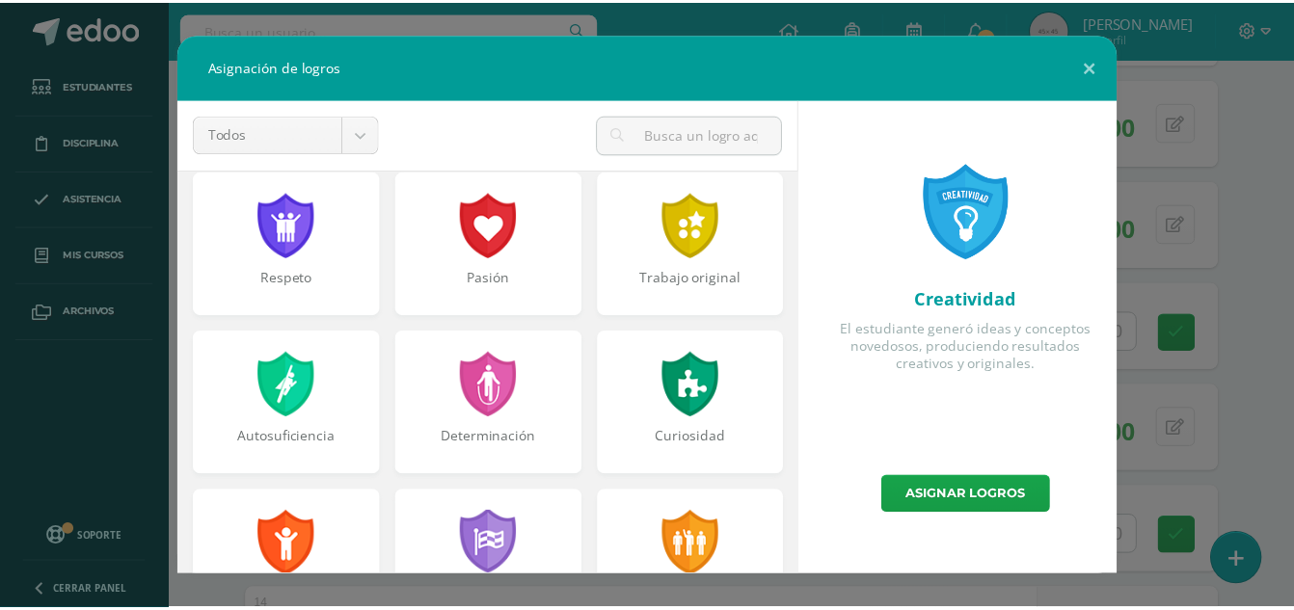
scroll to position [0, 0]
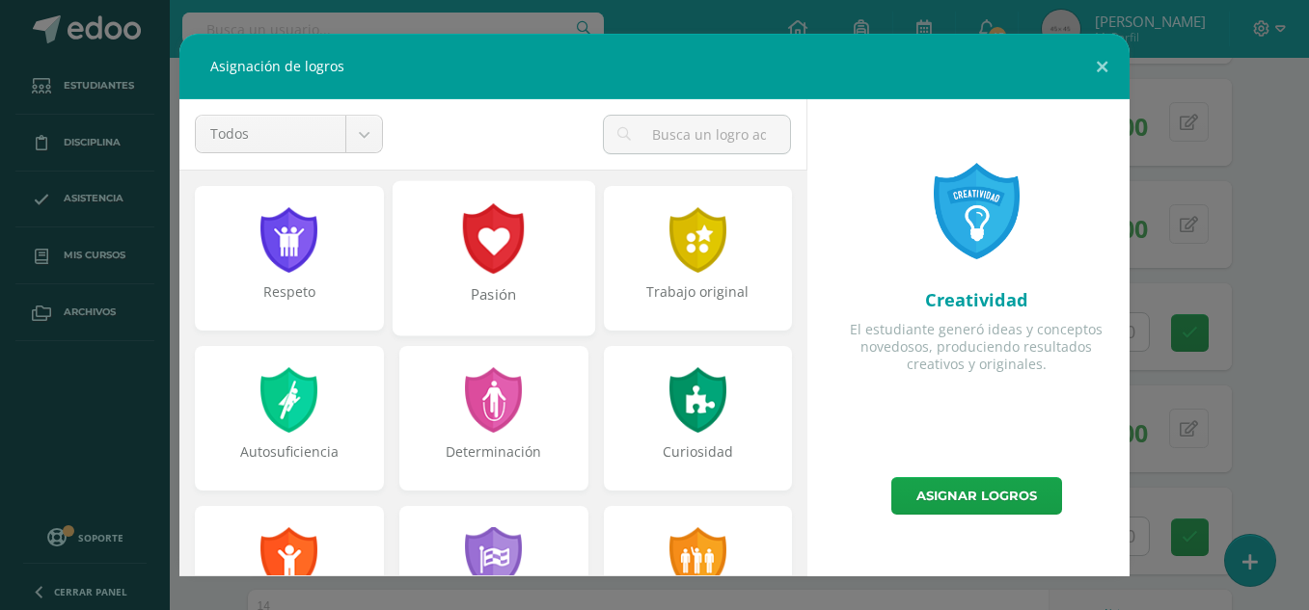
click at [523, 260] on div "Pasión" at bounding box center [493, 257] width 203 height 155
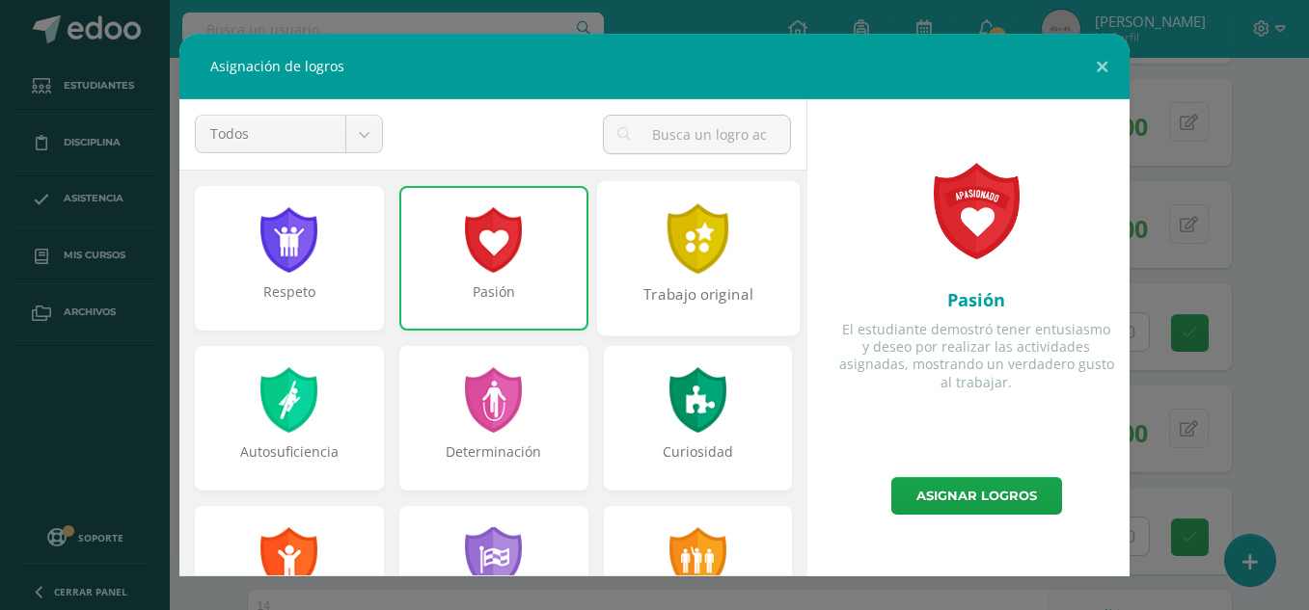
click at [664, 266] on div at bounding box center [697, 238] width 67 height 70
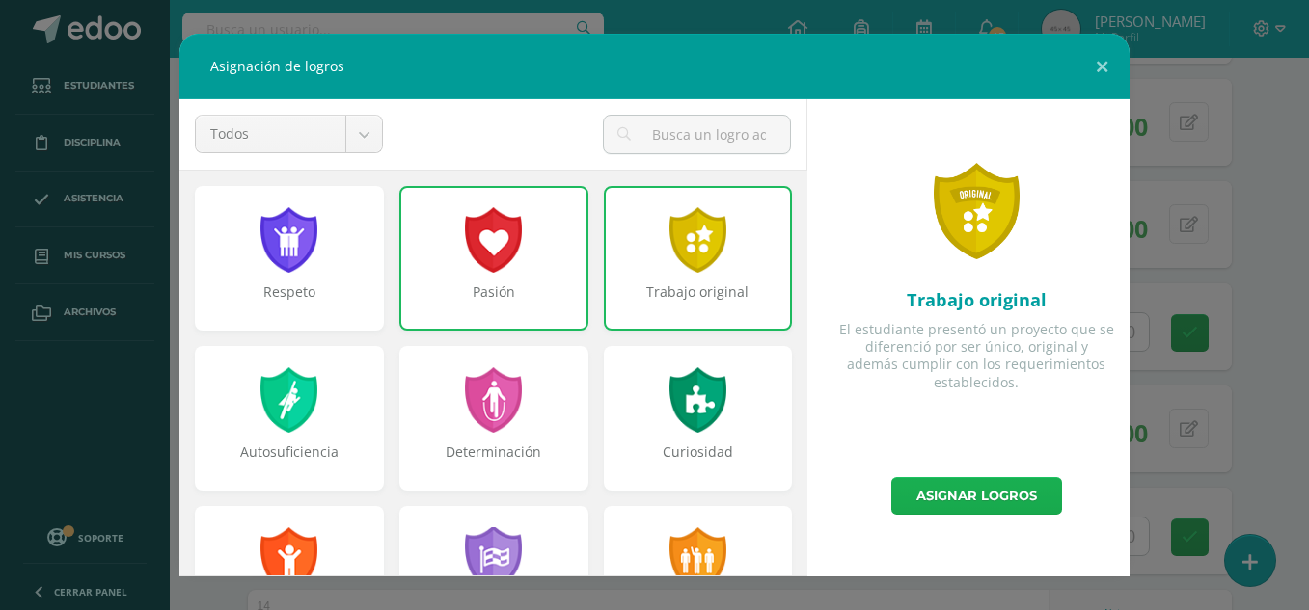
click at [971, 497] on link "Asignar logros" at bounding box center [976, 496] width 171 height 38
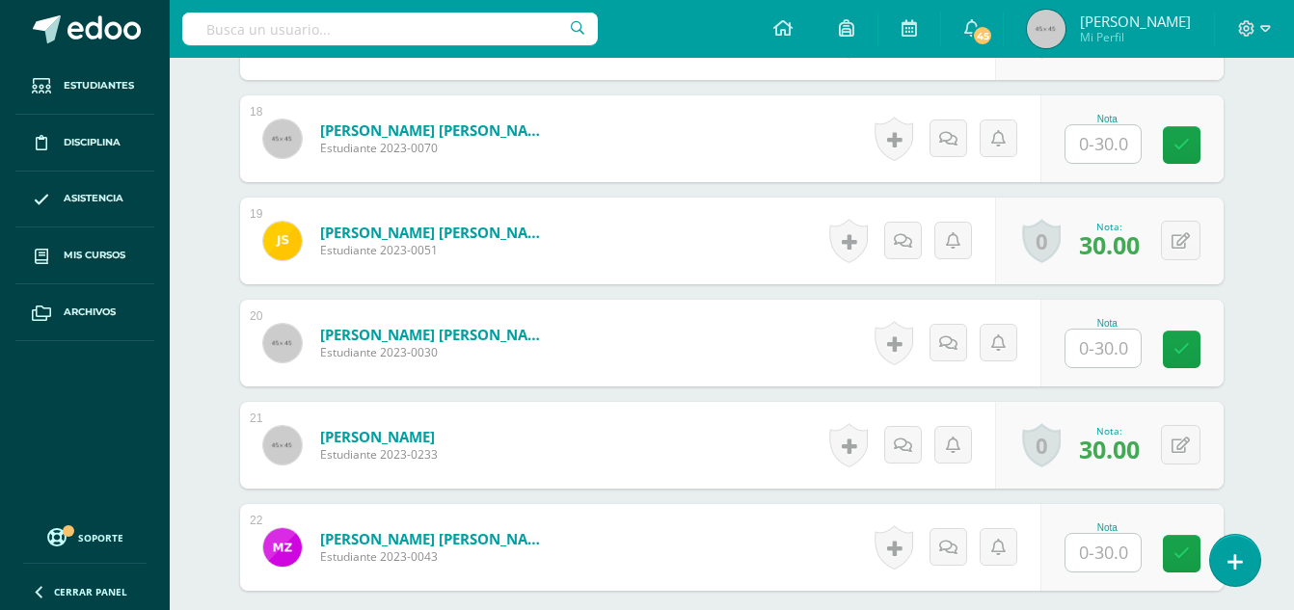
scroll to position [2551, 0]
